Goal: Check status

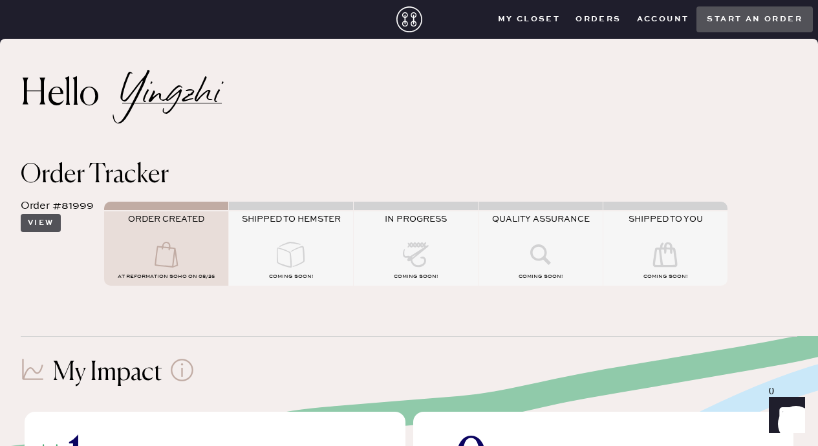
click at [41, 221] on button "View" at bounding box center [41, 223] width 40 height 18
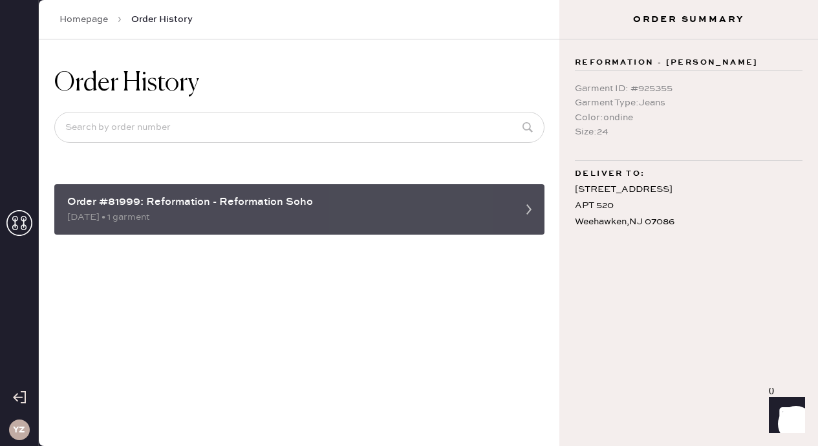
click at [112, 226] on div "Order #81999: Reformation - Reformation Soho [DATE] • 1 garment" at bounding box center [299, 209] width 490 height 50
click at [140, 206] on div "Order #81999: Reformation - Reformation Soho" at bounding box center [287, 203] width 441 height 16
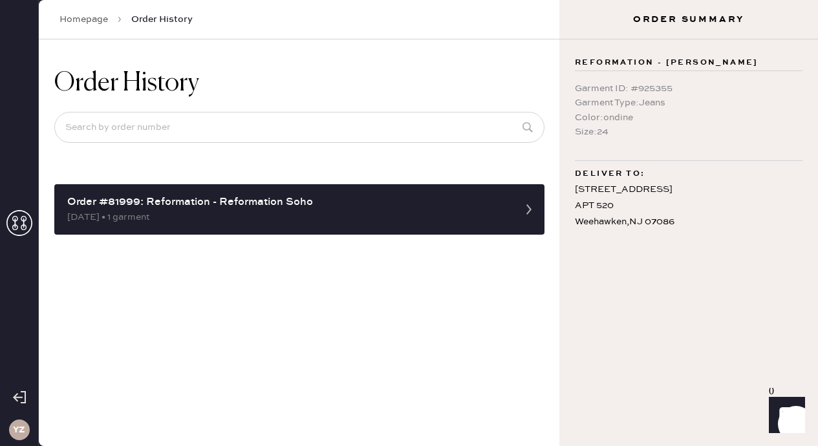
click at [23, 217] on icon at bounding box center [19, 223] width 26 height 26
